Goal: Check status: Check status

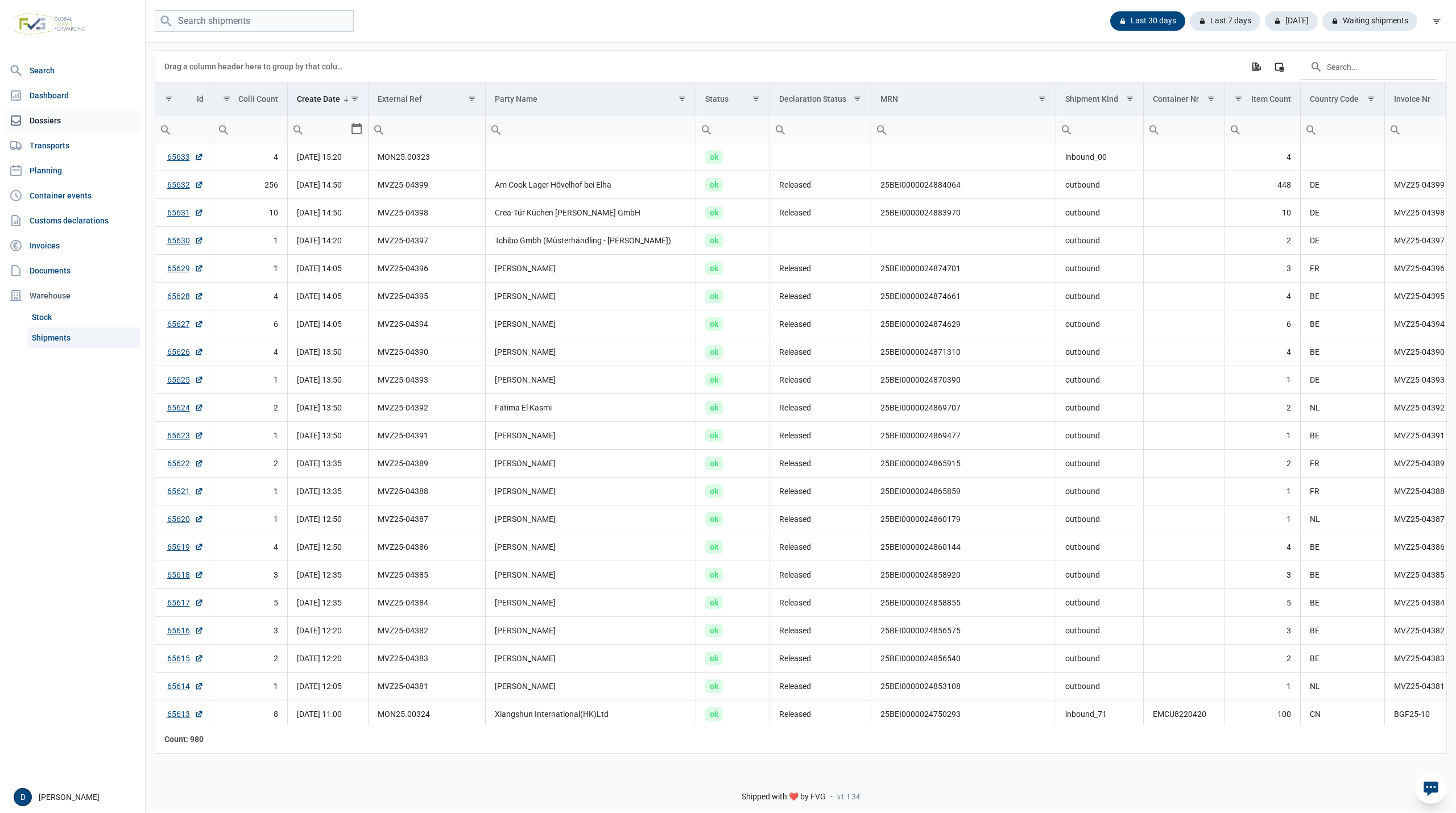
click at [48, 119] on link "Dossiers" at bounding box center [72, 121] width 136 height 23
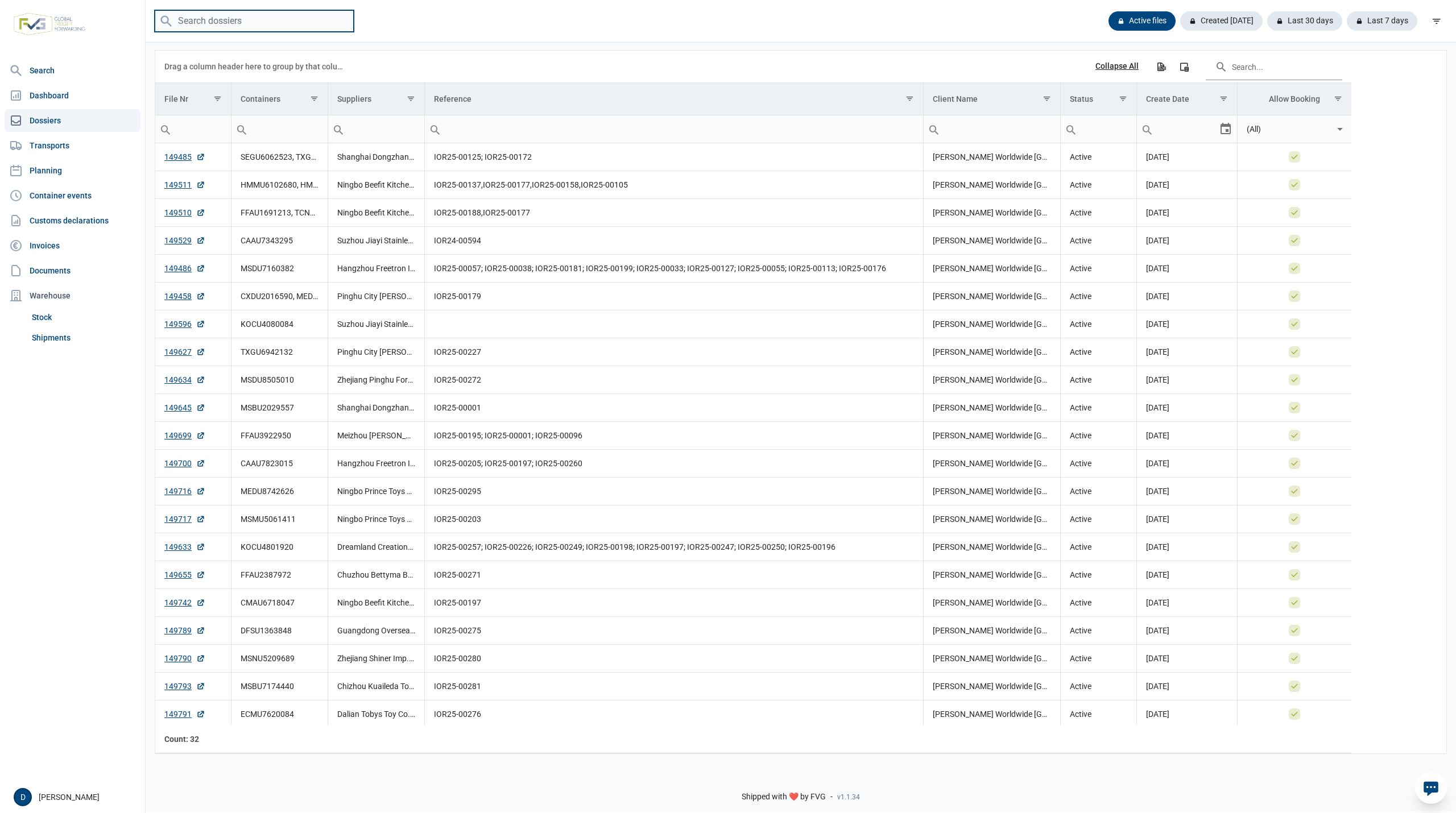
click at [232, 18] on input "search" at bounding box center [254, 21] width 199 height 22
click at [267, 23] on input "FFAU1691213" at bounding box center [254, 21] width 199 height 22
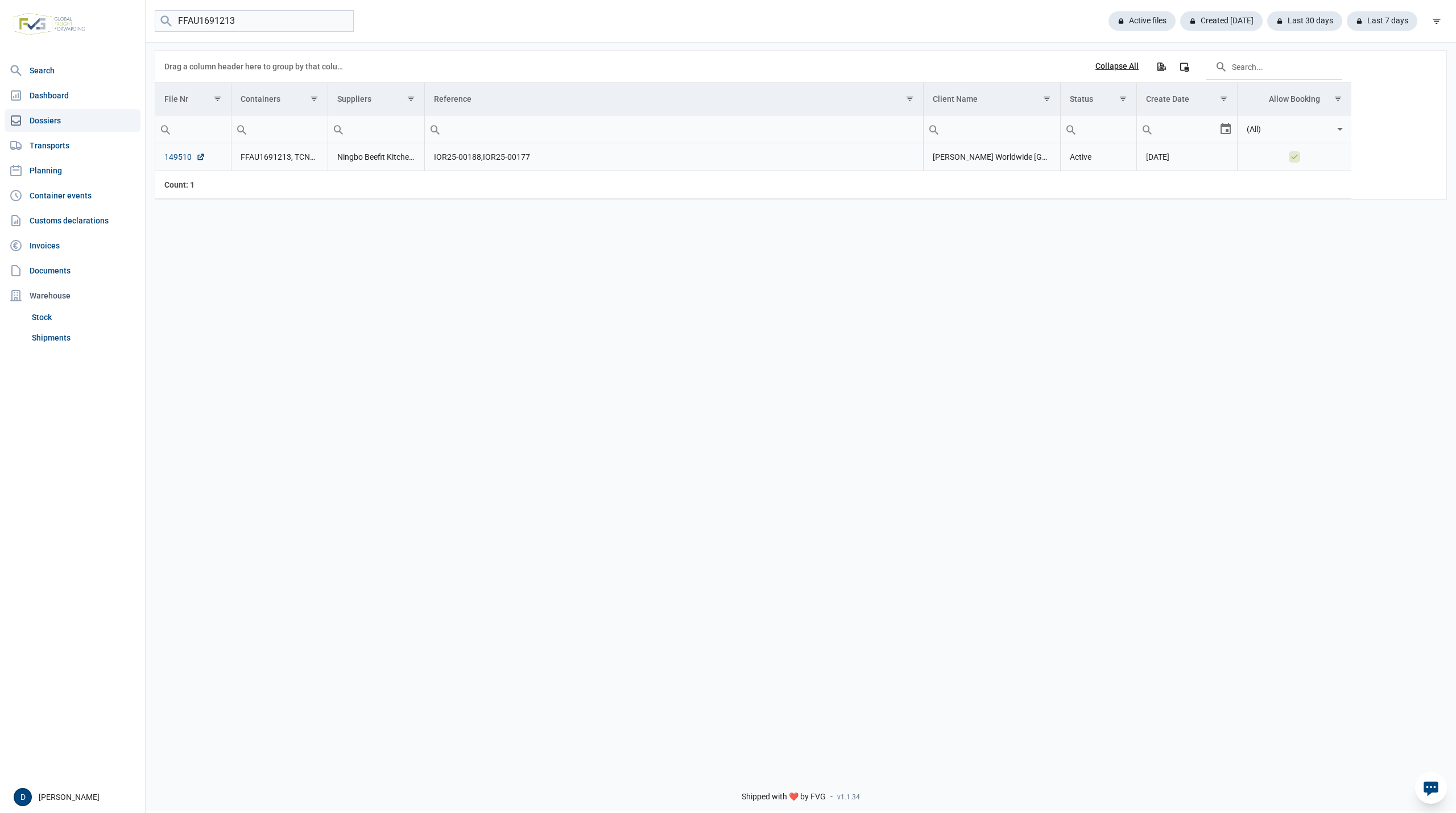
click at [180, 155] on link "149510" at bounding box center [185, 157] width 41 height 11
drag, startPoint x: 264, startPoint y: 13, endPoint x: 163, endPoint y: 18, distance: 101.1
click at [163, 18] on menu "FFAU1691213" at bounding box center [254, 21] width 199 height 22
type input "KOCU4080084"
click at [288, 24] on input "KOCU4080084" at bounding box center [254, 21] width 199 height 22
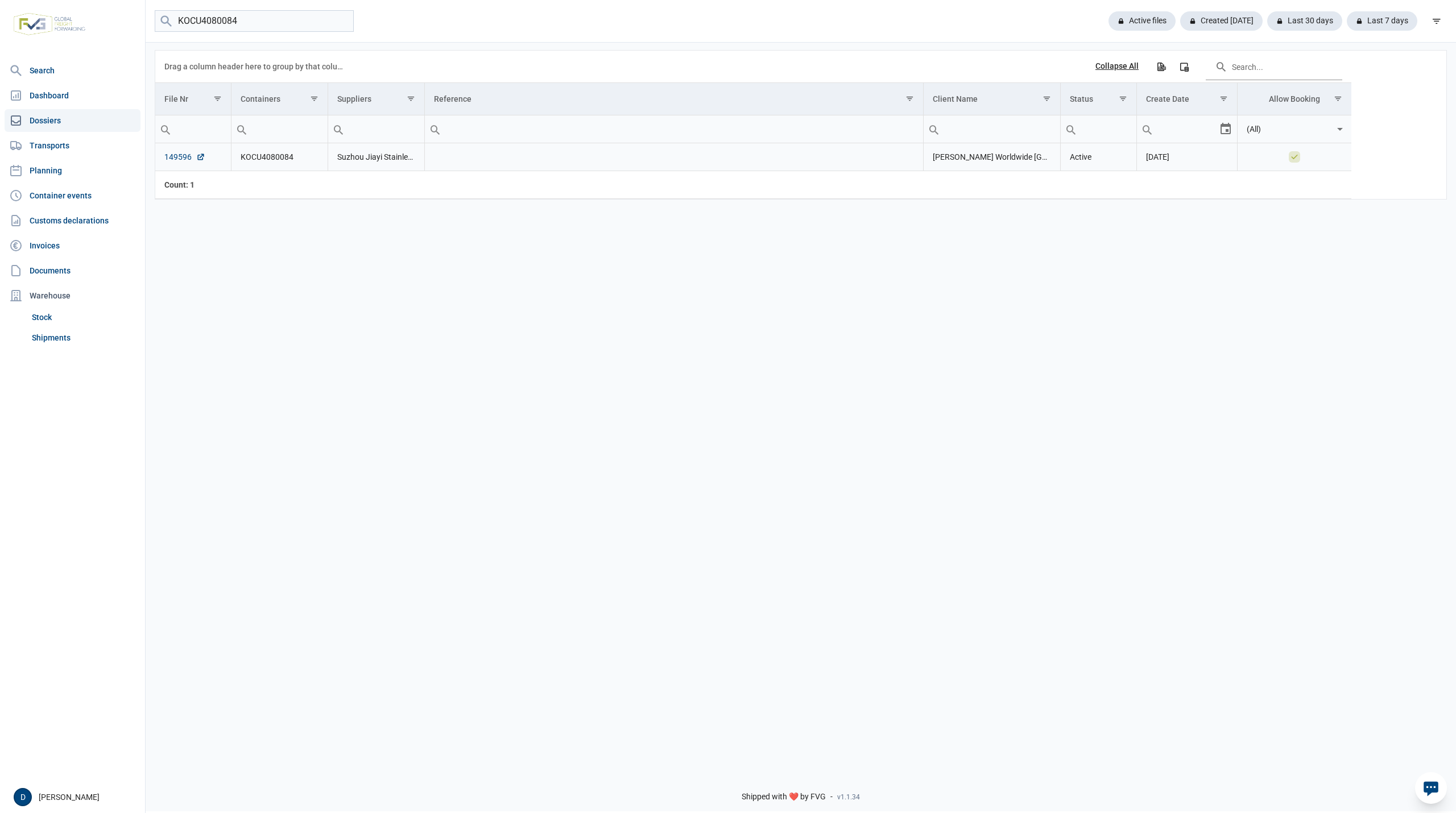
click at [180, 161] on link "149596" at bounding box center [185, 157] width 41 height 11
drag, startPoint x: 250, startPoint y: 16, endPoint x: 109, endPoint y: 23, distance: 141.2
click at [109, 21] on div "Search Dashboard Dossiers Transports Planning Container events Customs declarat…" at bounding box center [728, 405] width 1456 height 813
click at [168, 157] on link "149596" at bounding box center [185, 157] width 41 height 11
click at [53, 334] on link "Shipments" at bounding box center [83, 337] width 113 height 21
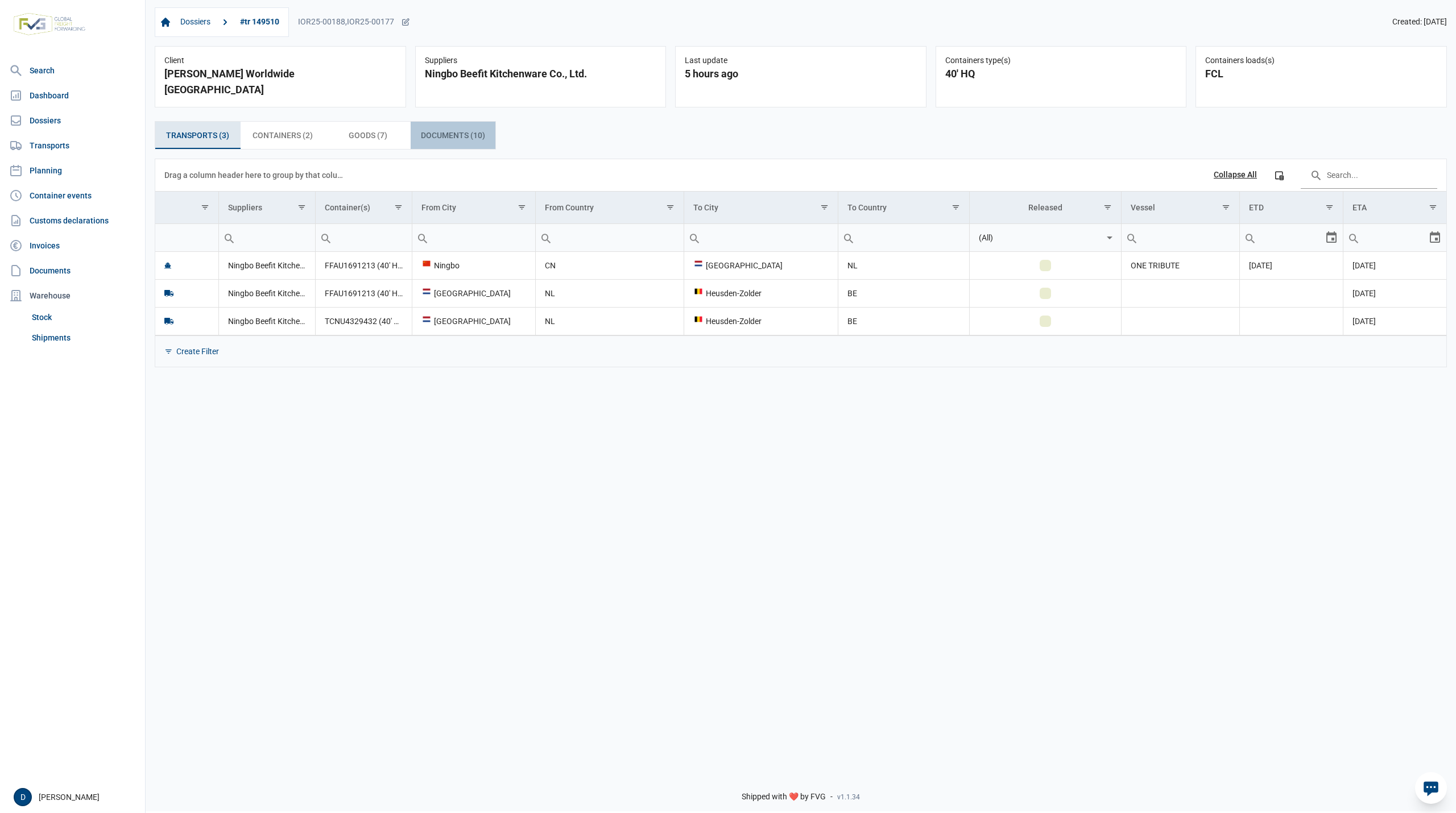
click at [458, 129] on span "Documents (10) Documents (10)" at bounding box center [453, 135] width 65 height 13
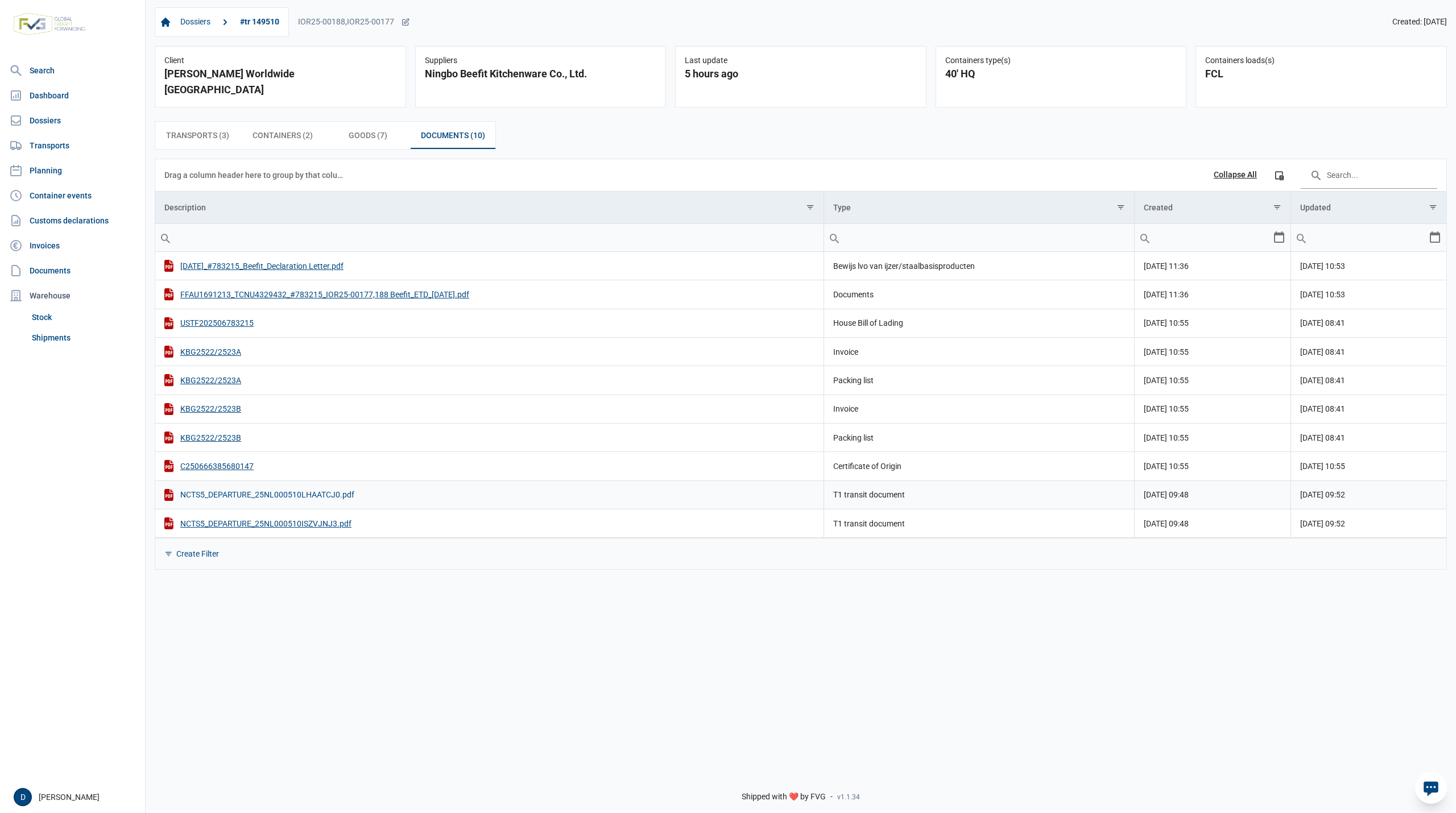
click at [300, 489] on div "NCTS5_DEPARTURE_25NL000510LHAATCJ0.pdf" at bounding box center [490, 495] width 650 height 12
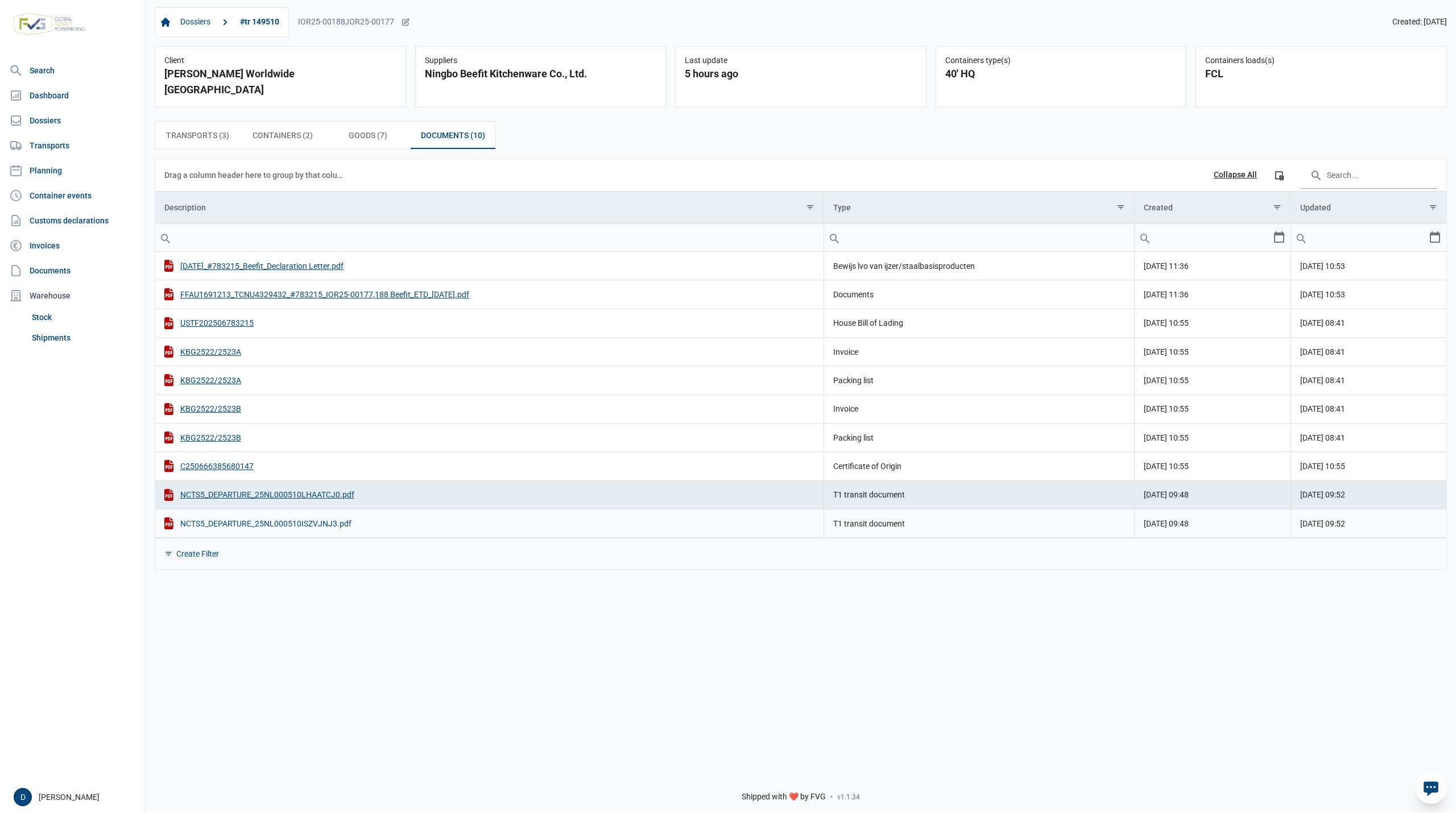
click at [314, 518] on div "NCTS5_DEPARTURE_25NL000510ISZVJNJ3.pdf" at bounding box center [490, 523] width 650 height 12
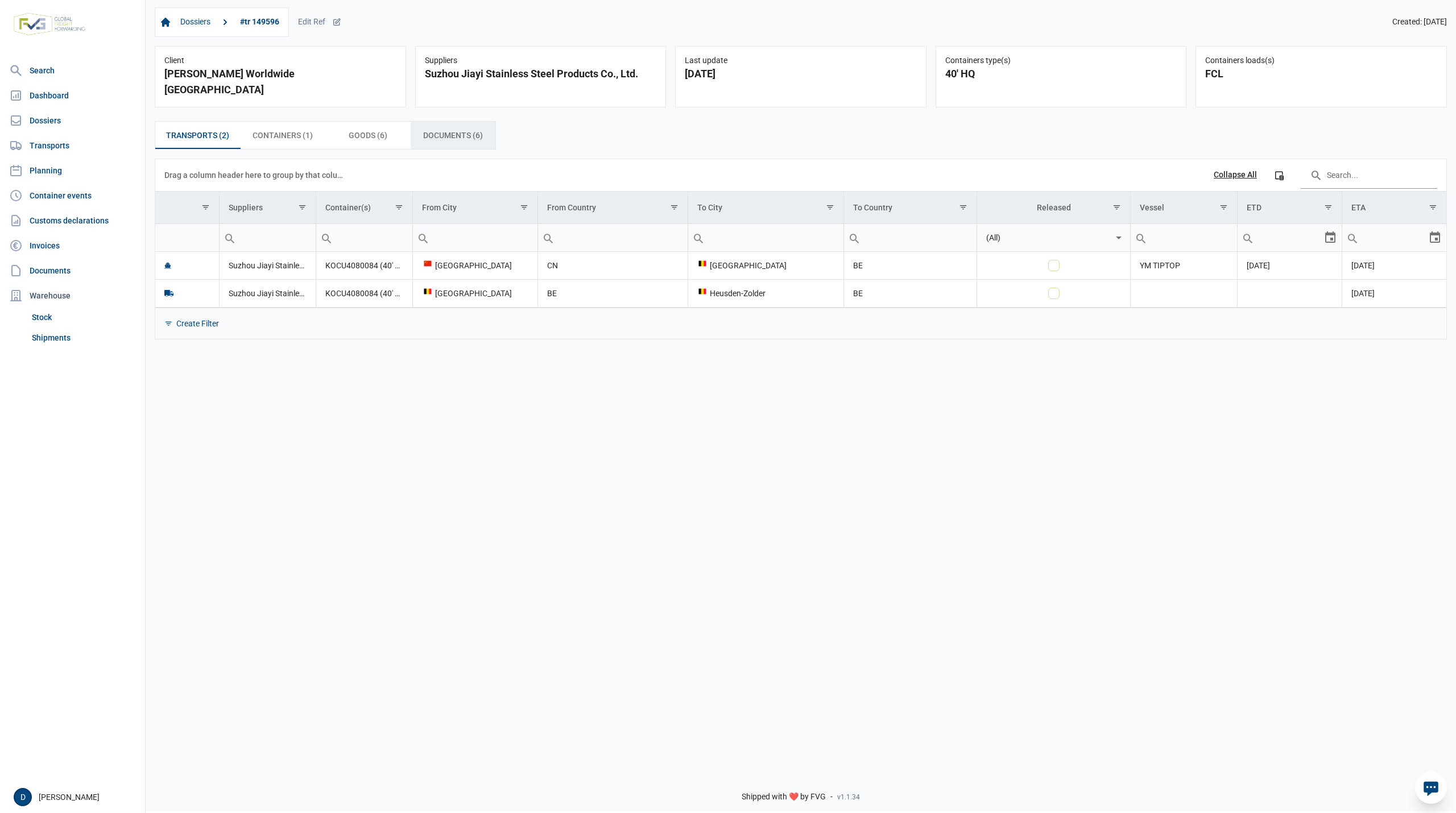
click at [448, 129] on span "Documents (6) Documents (6)" at bounding box center [453, 135] width 60 height 13
click at [437, 129] on span "Documents (6) Documents (6)" at bounding box center [453, 135] width 60 height 13
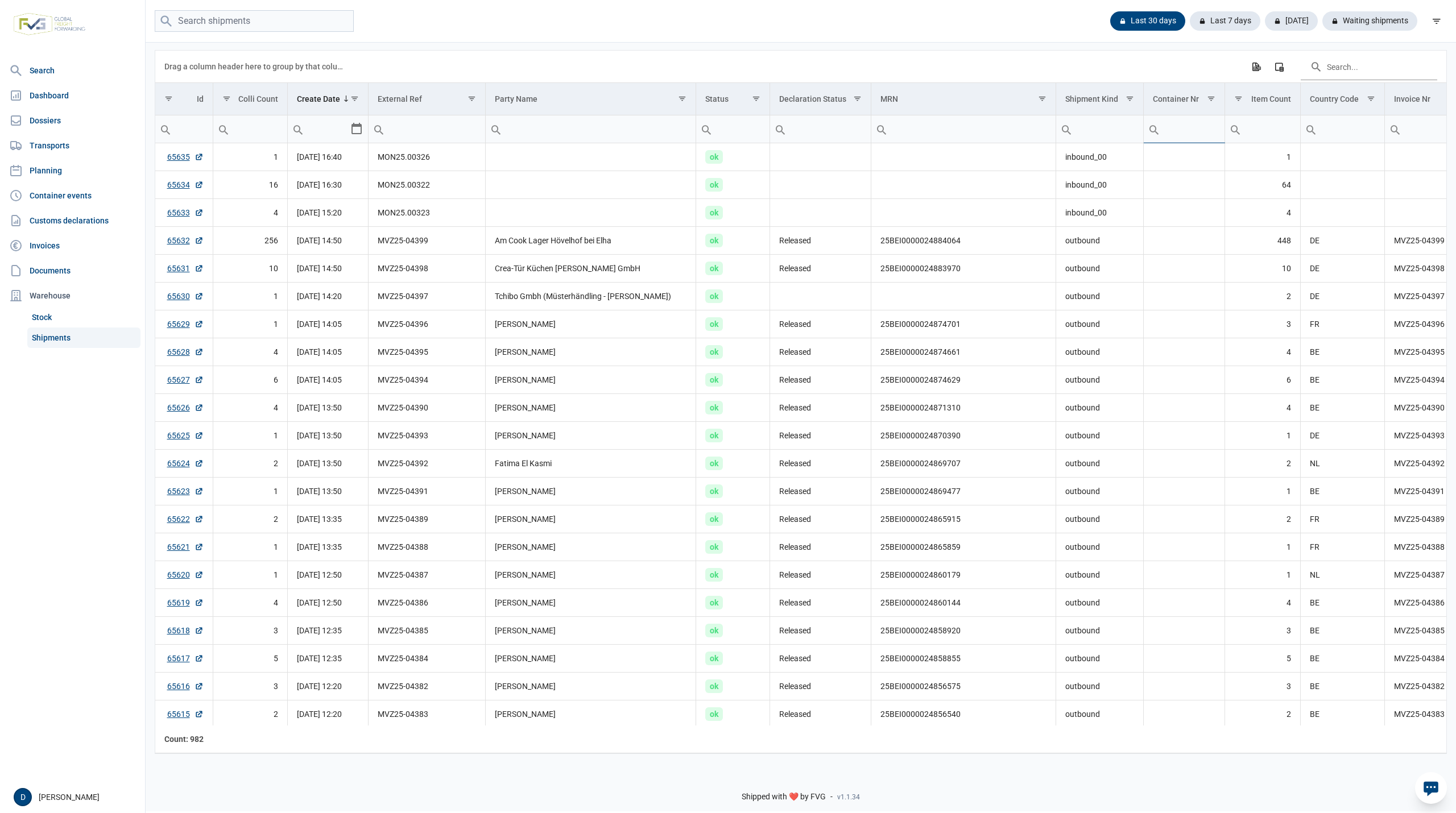
click at [1181, 126] on input "Filter cell" at bounding box center [1184, 129] width 81 height 27
type input "EMCU"
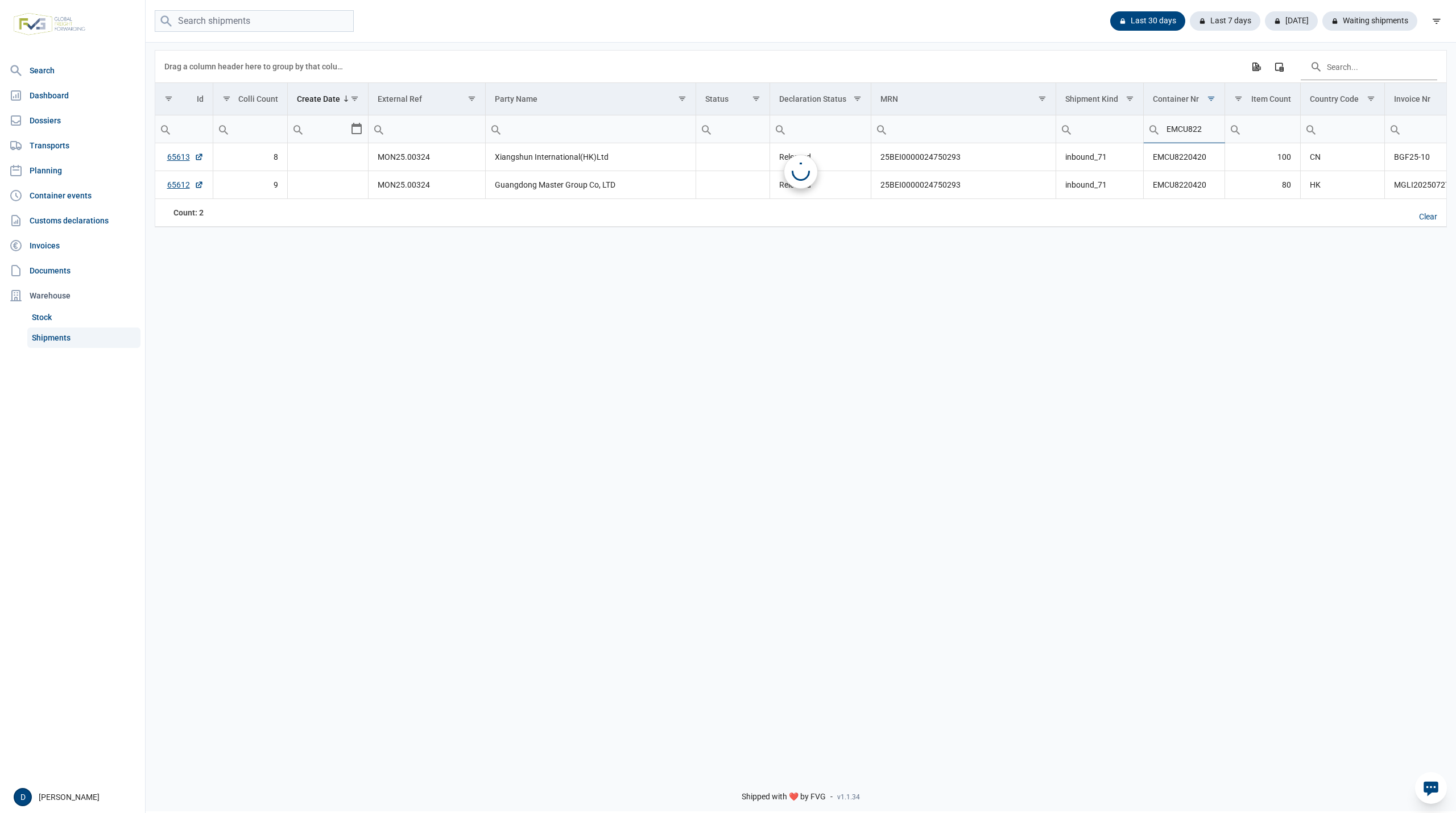
type input "EMCU822"
type input "EMCU8220420"
click at [169, 159] on link "65613" at bounding box center [185, 157] width 36 height 11
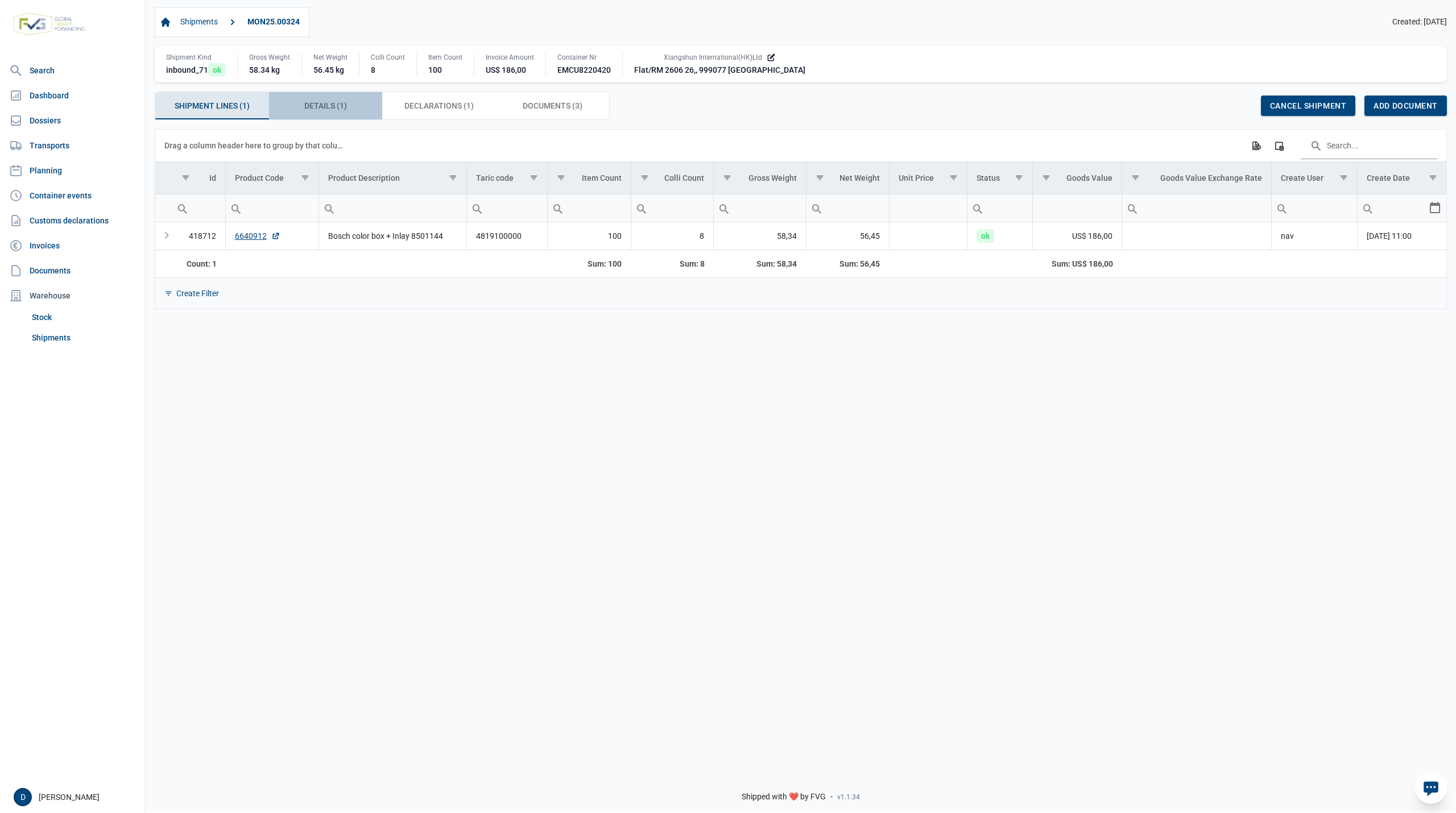
click at [339, 105] on span "Details (1) Details (1)" at bounding box center [326, 105] width 43 height 13
